Goal: Information Seeking & Learning: Check status

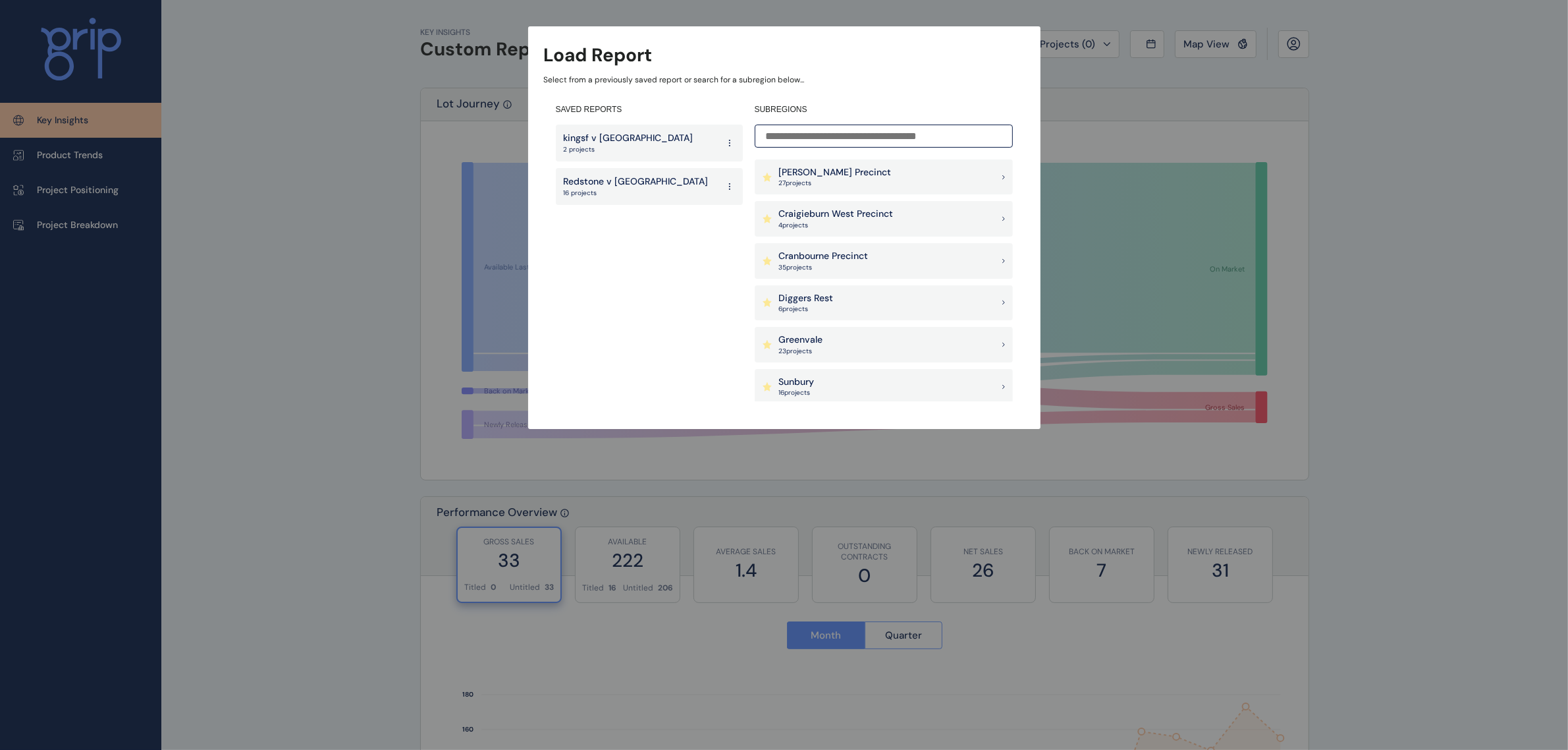
click at [852, 379] on div "Sunbury 16 project s" at bounding box center [884, 386] width 258 height 36
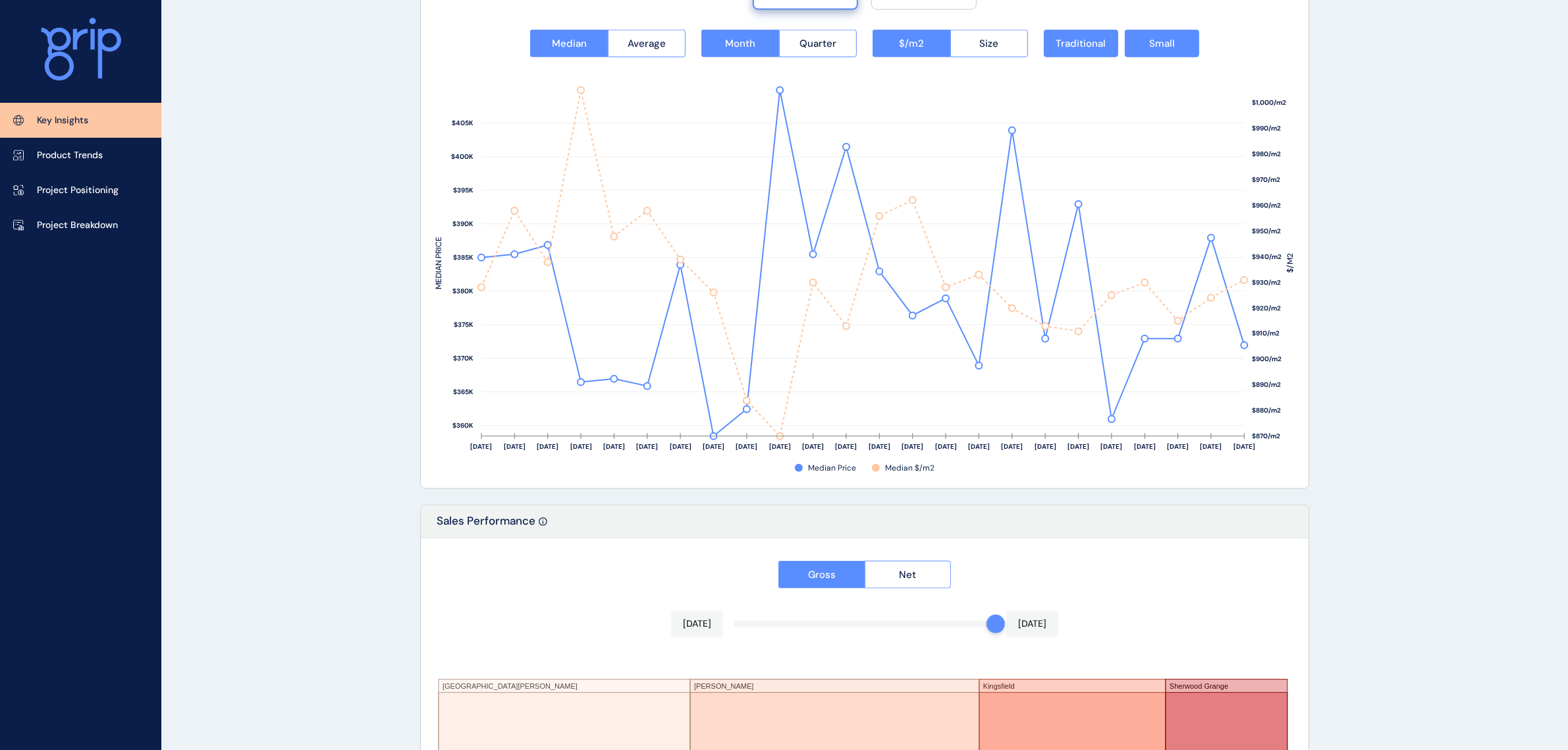
scroll to position [2025, 0]
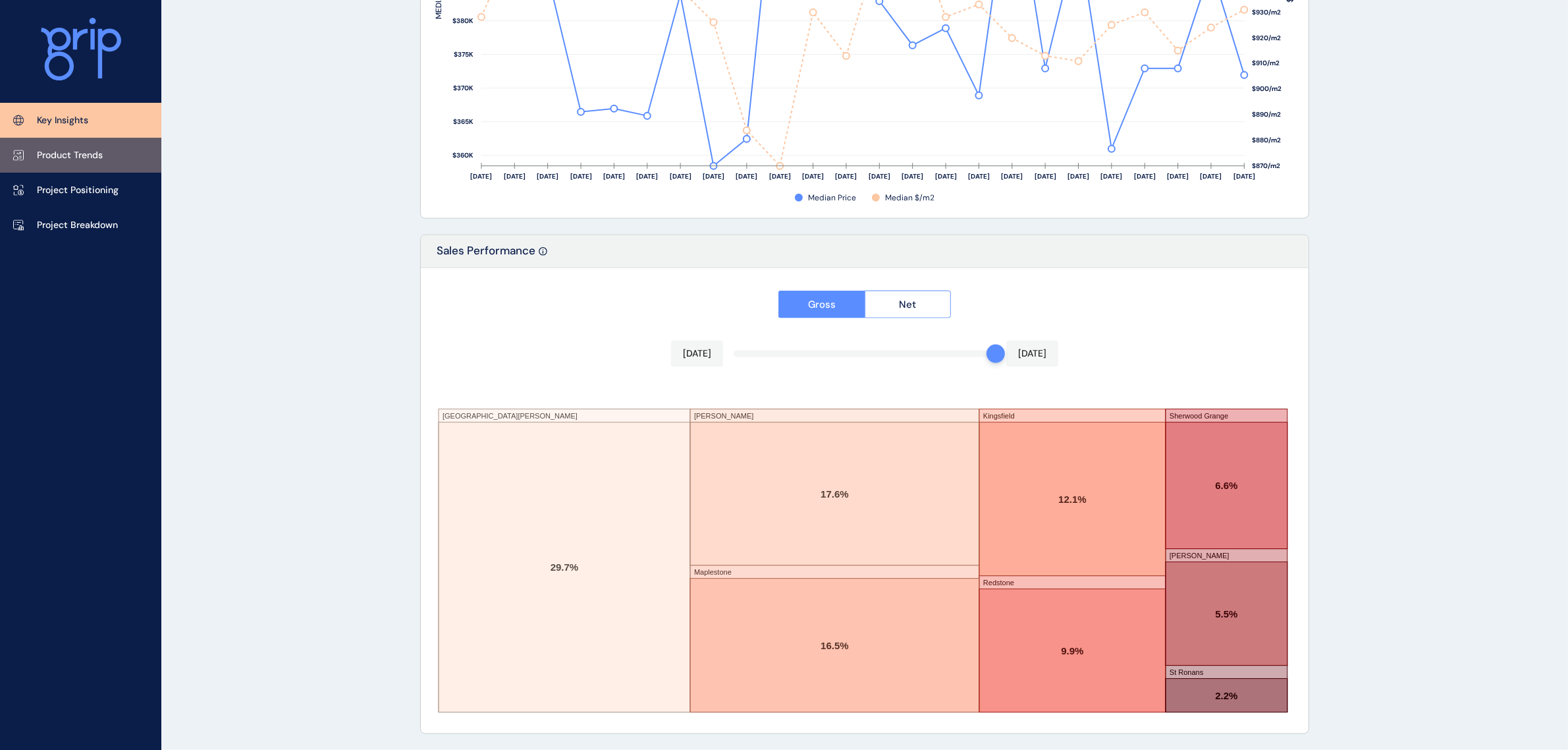
click at [105, 157] on link "Product Trends" at bounding box center [81, 155] width 161 height 35
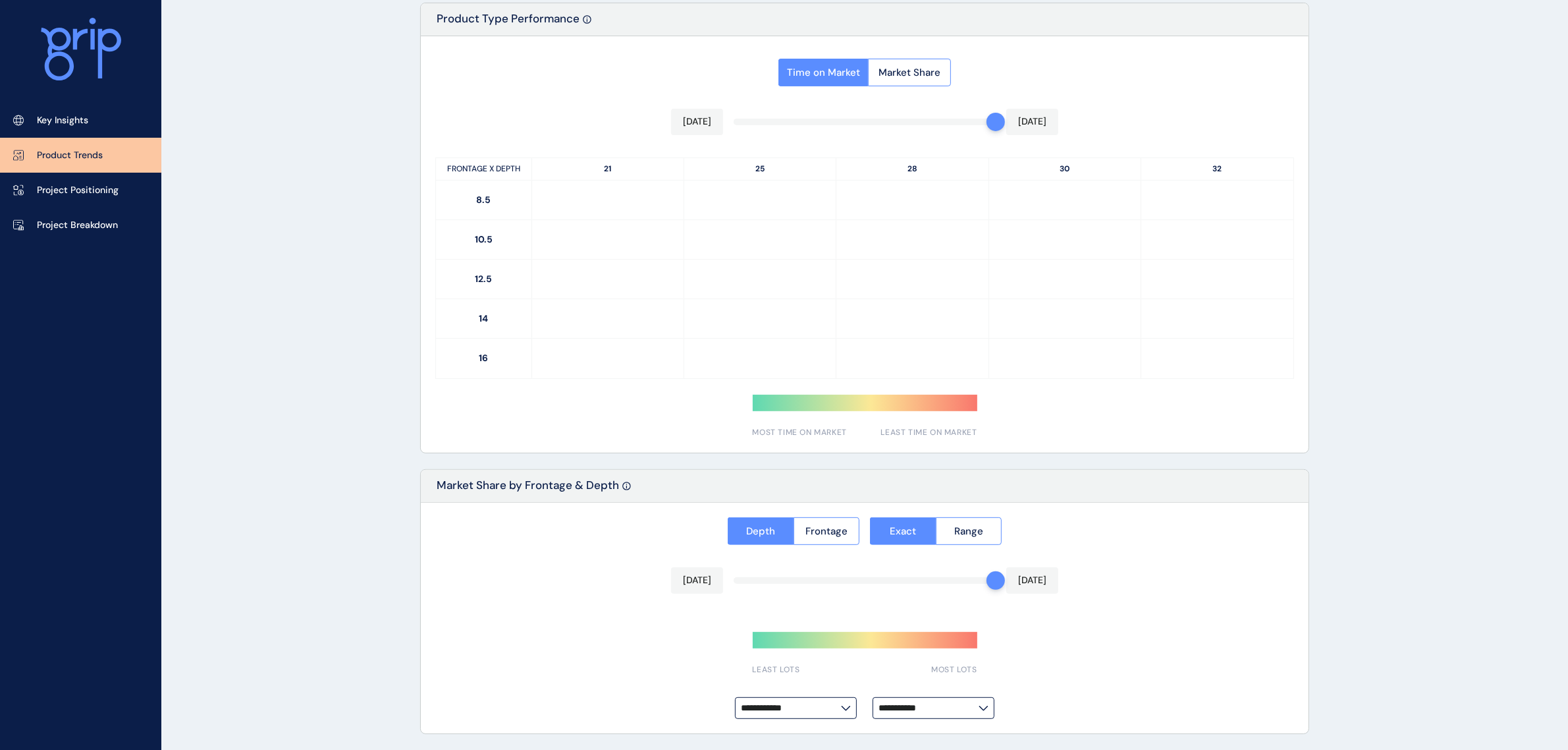
type input "**********"
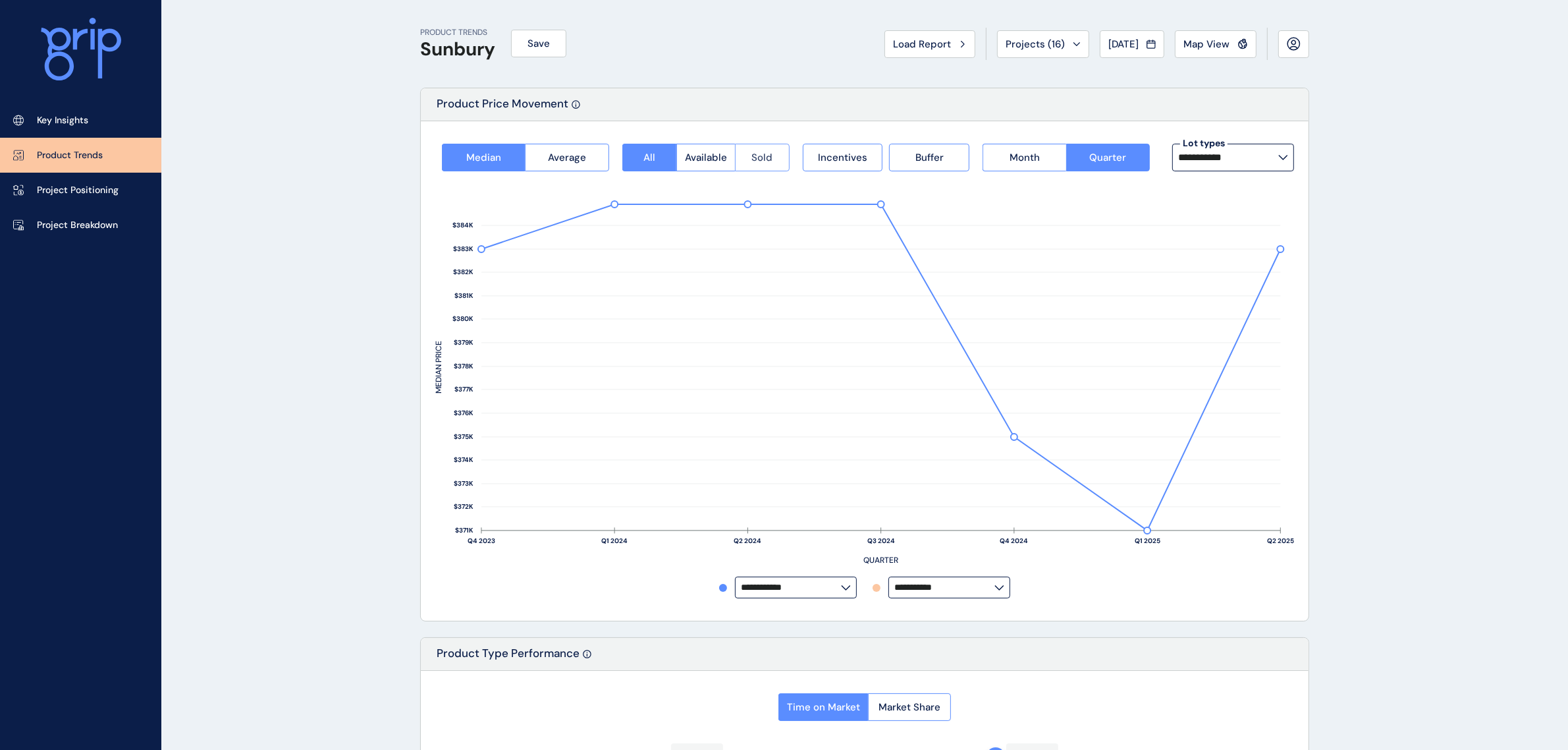
click at [759, 164] on span "Sold" at bounding box center [762, 158] width 21 height 13
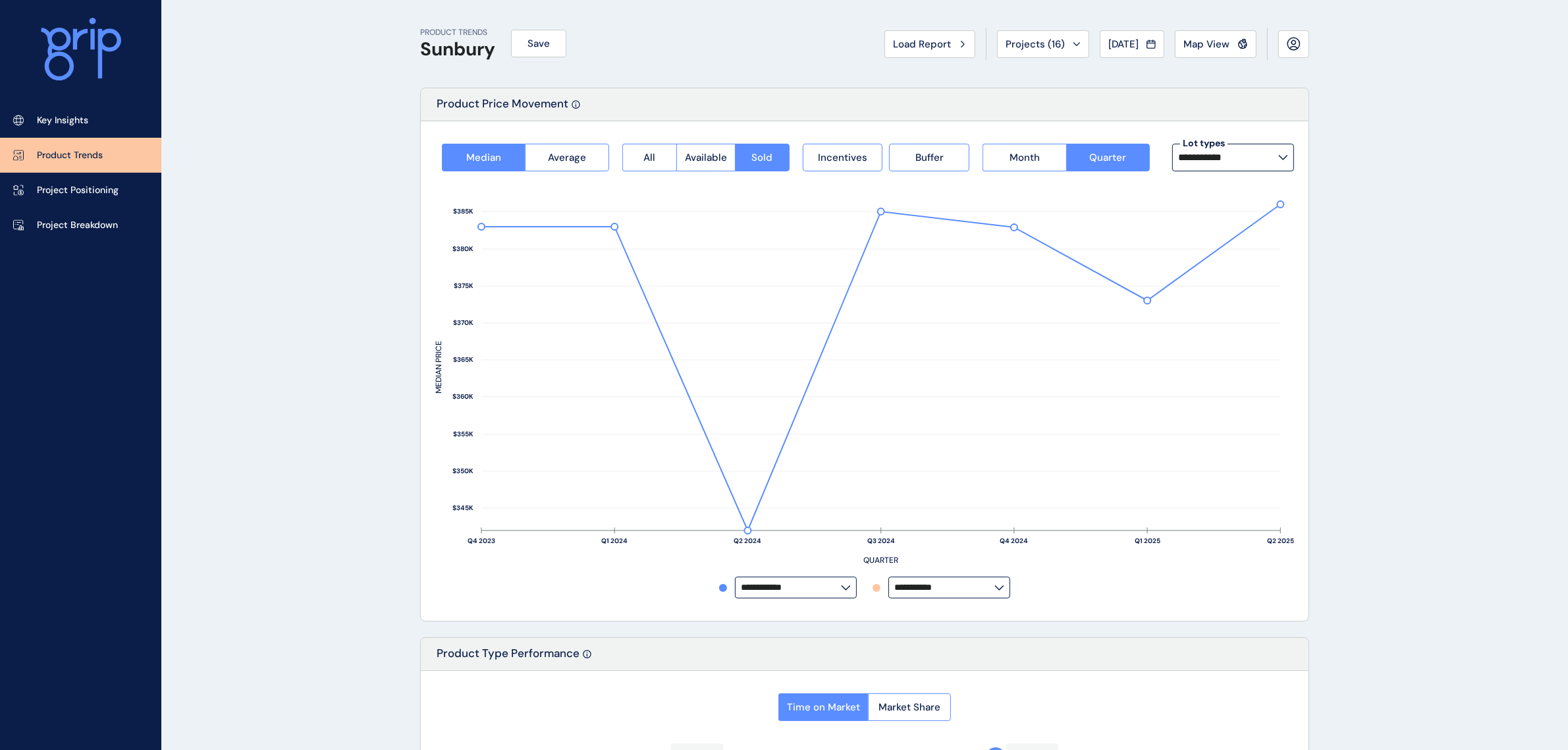
click at [1285, 158] on icon at bounding box center [1283, 157] width 10 height 5
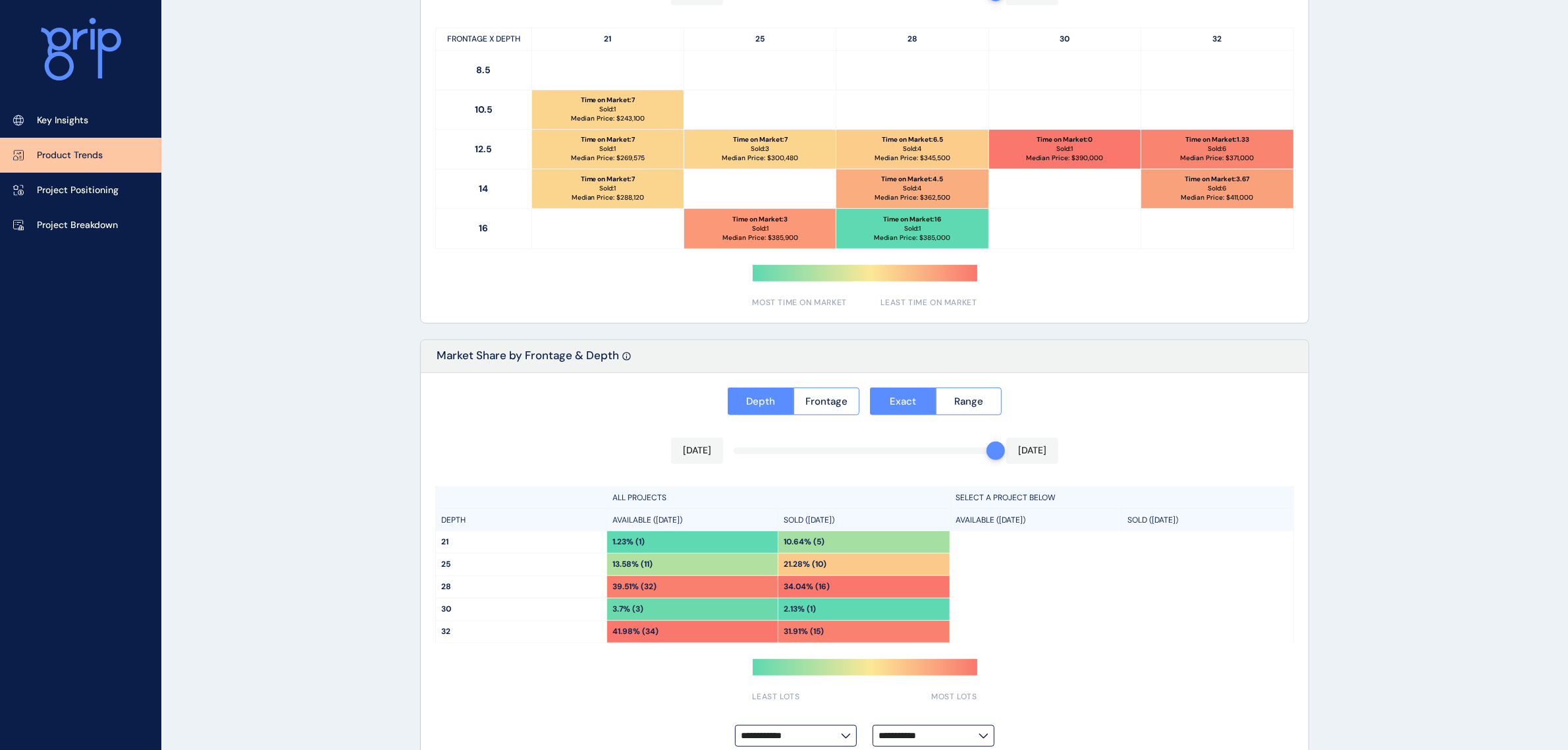
scroll to position [793, 0]
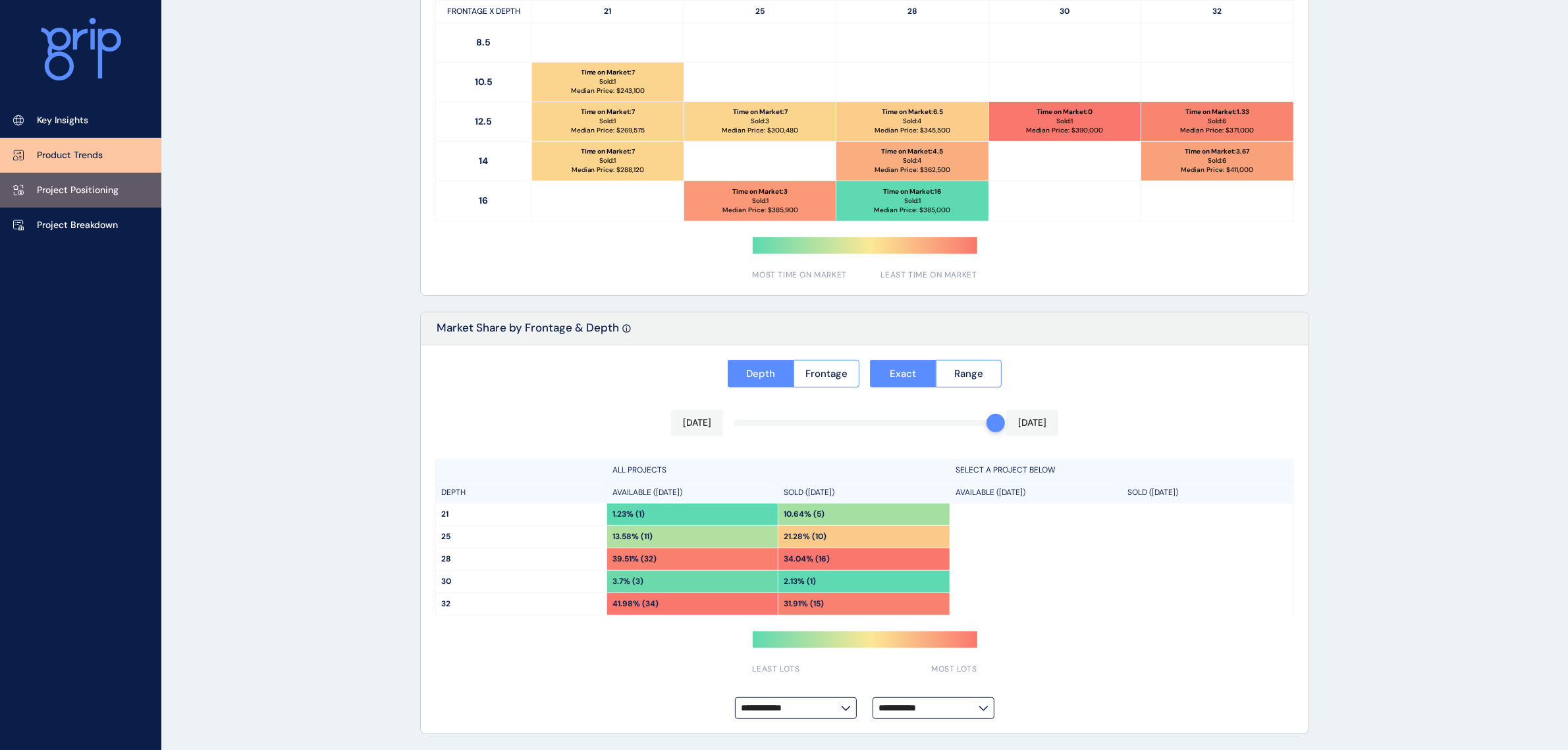
click at [95, 193] on p "Project Positioning" at bounding box center [78, 190] width 81 height 13
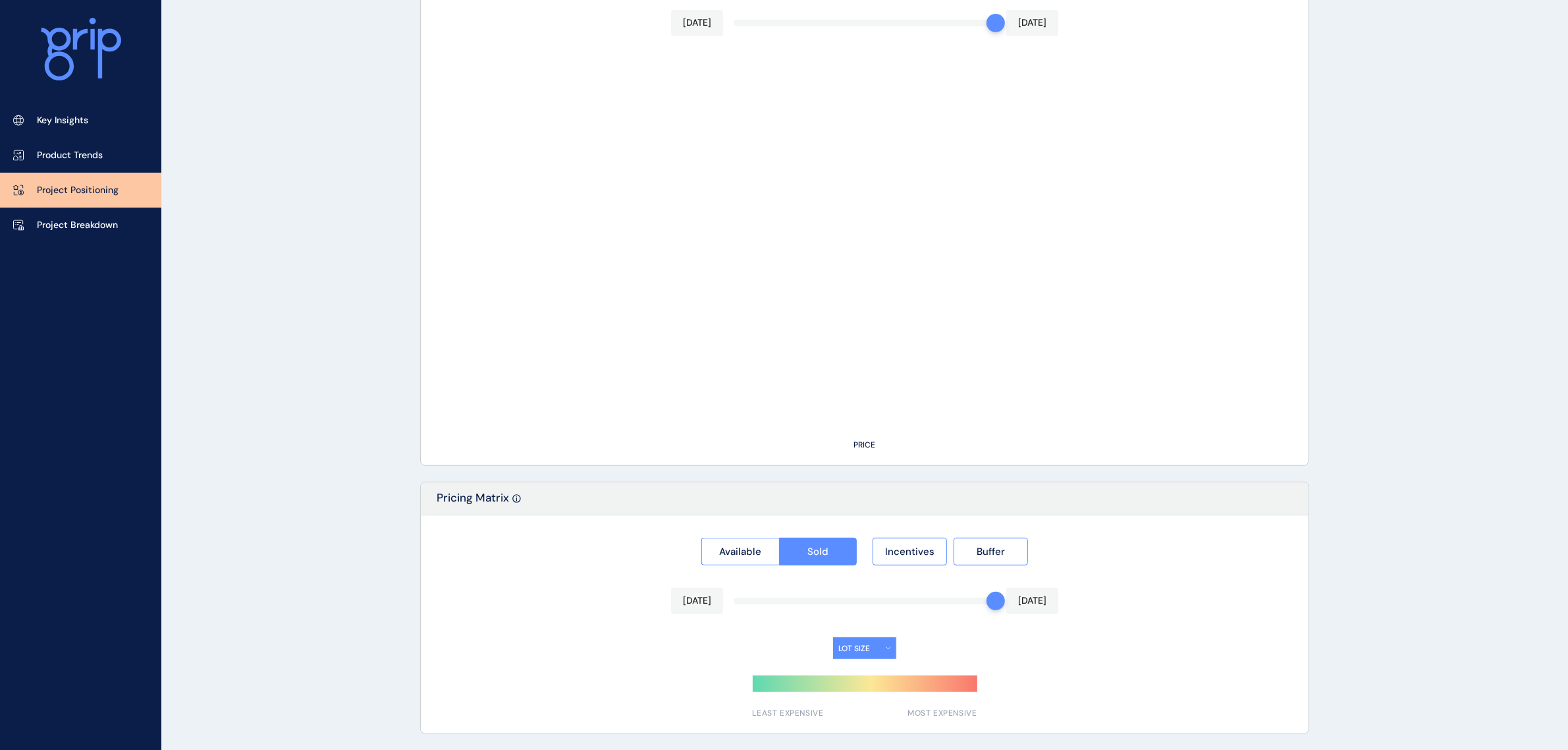
type input "**********"
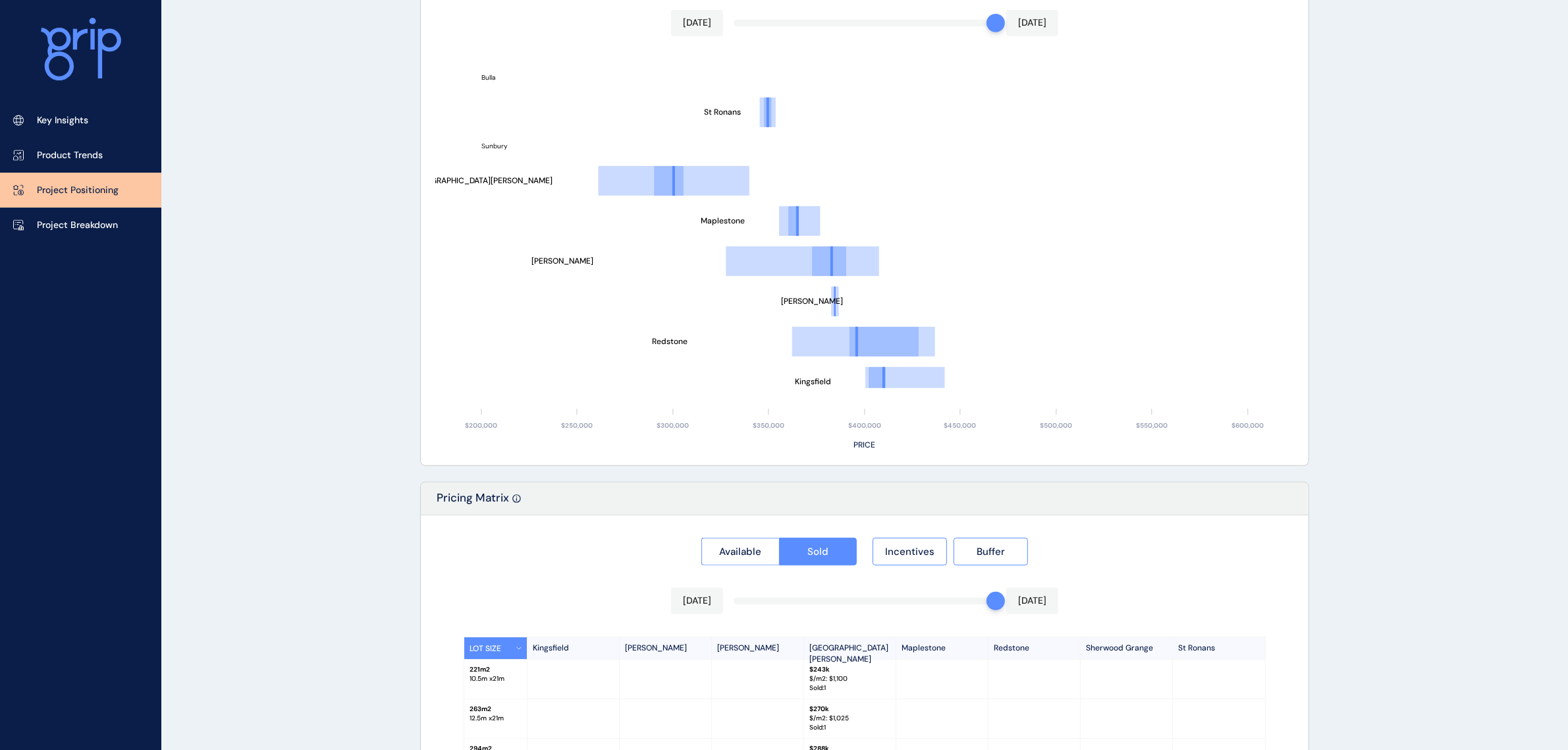
scroll to position [793, 0]
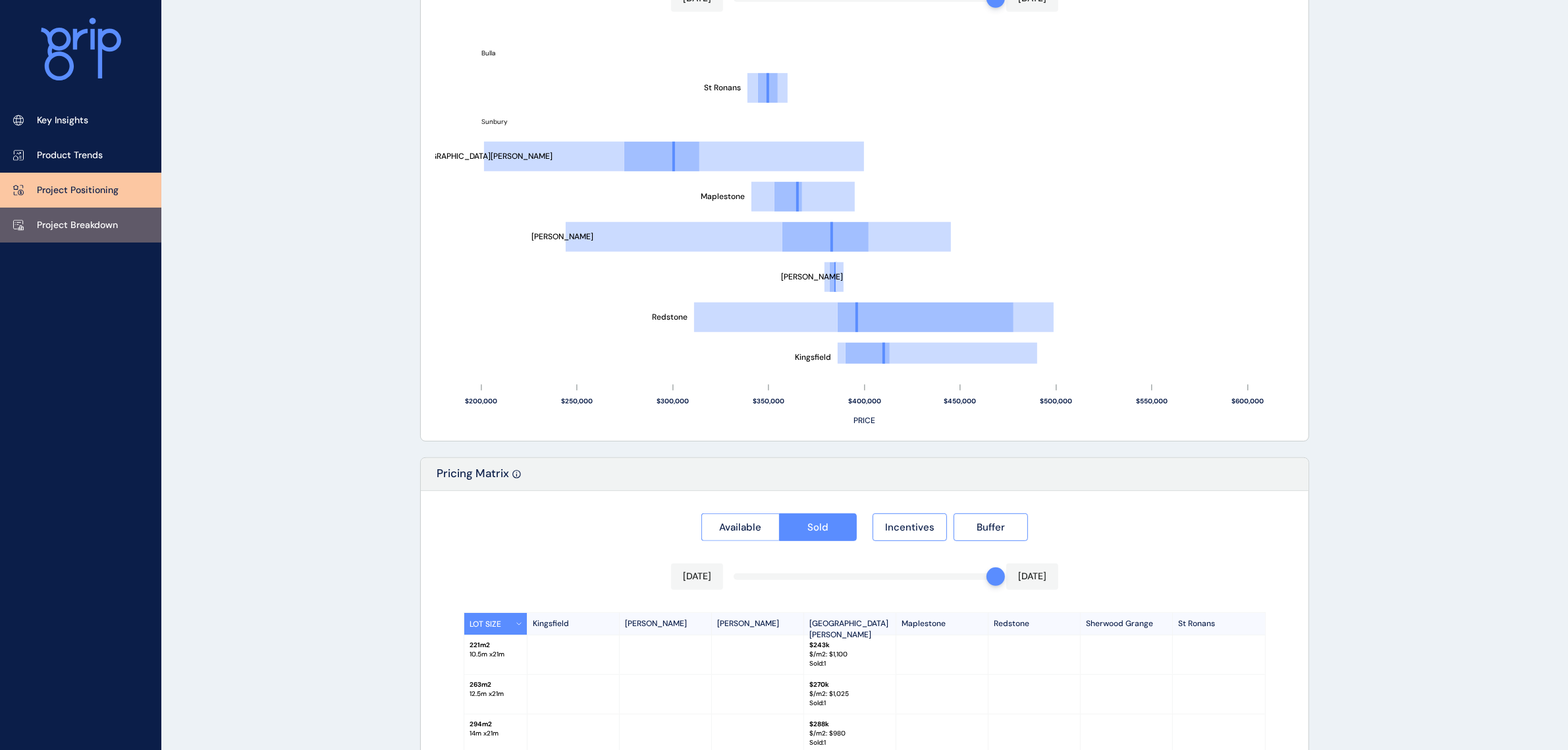
click at [71, 229] on p "Project Breakdown" at bounding box center [77, 226] width 81 height 13
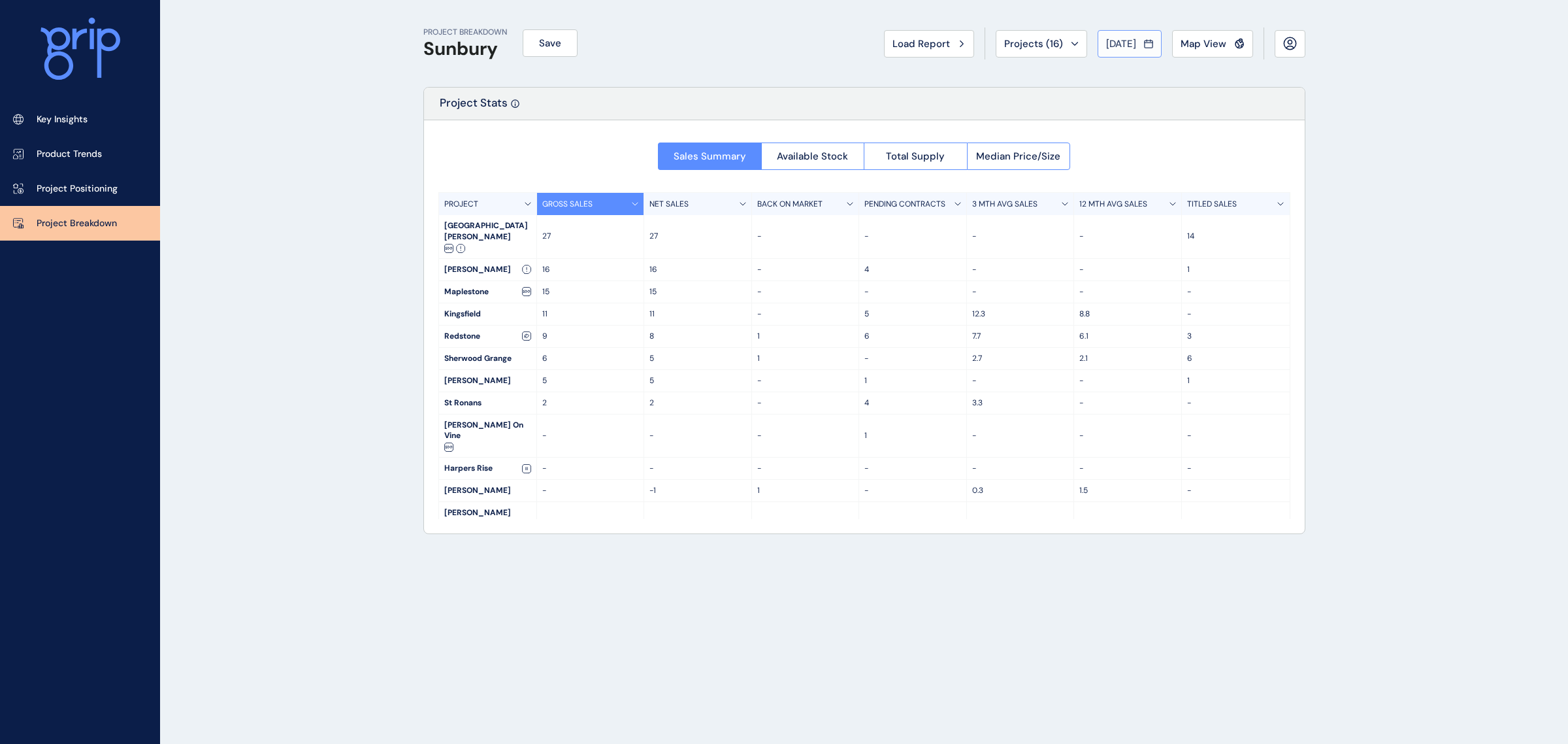
click at [1150, 40] on icon at bounding box center [1149, 44] width 9 height 13
click at [1111, 142] on li "[DATE] No report is available for this period. New months are usually published…" at bounding box center [1123, 139] width 44 height 22
click at [1140, 40] on div "[DATE]" at bounding box center [1130, 44] width 47 height 13
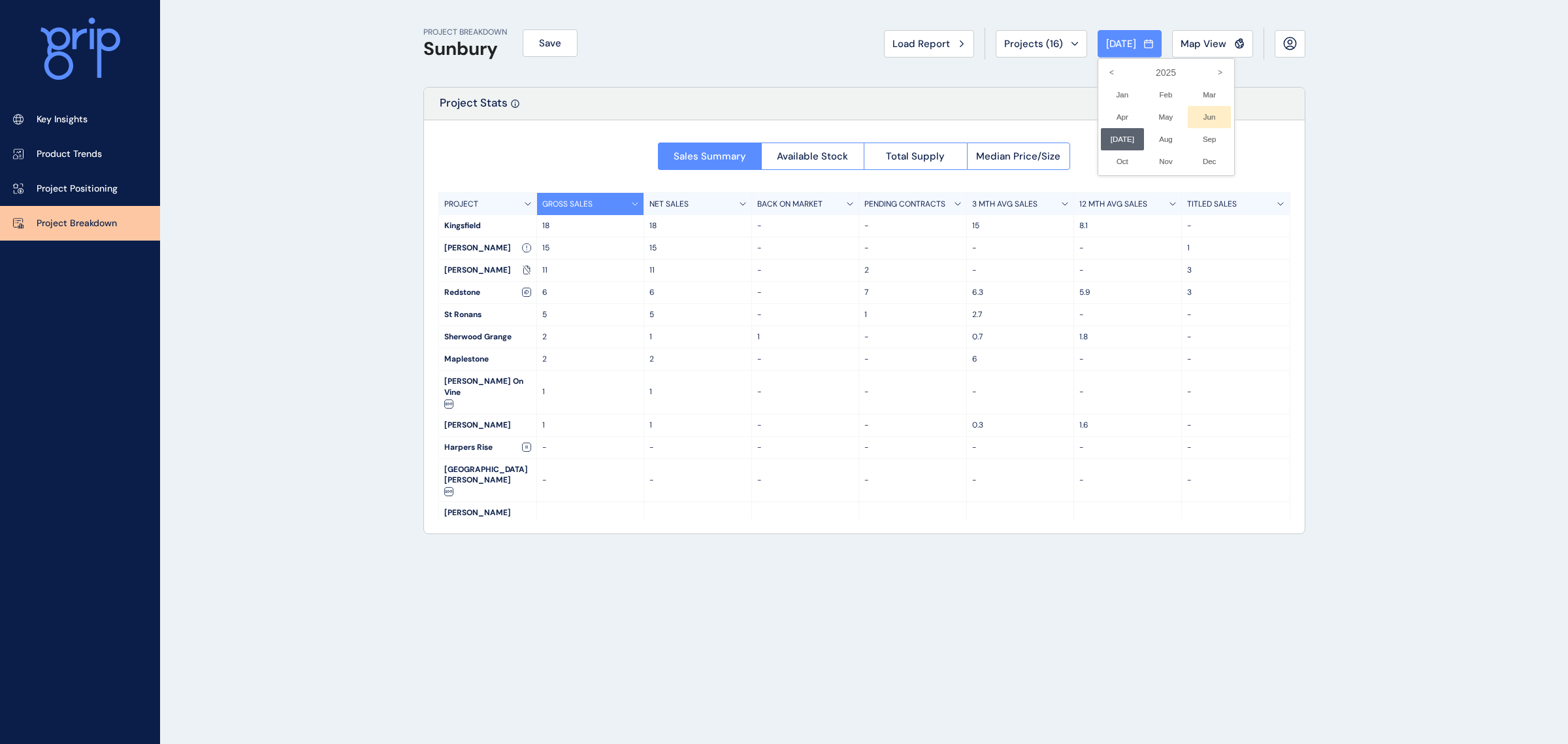
click at [1210, 116] on li "Jun No report is available for this period. New months are usually published 5 …" at bounding box center [1210, 117] width 44 height 22
